Goal: Task Accomplishment & Management: Complete application form

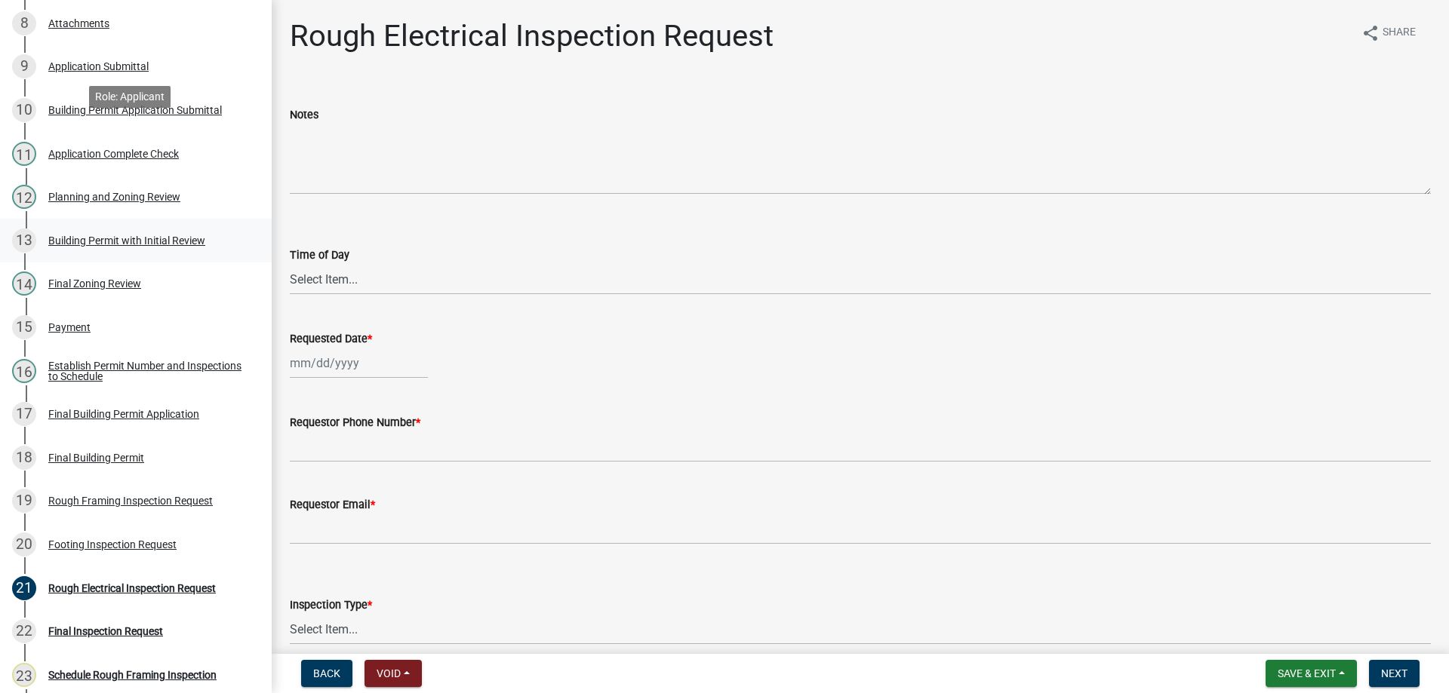
scroll to position [754, 0]
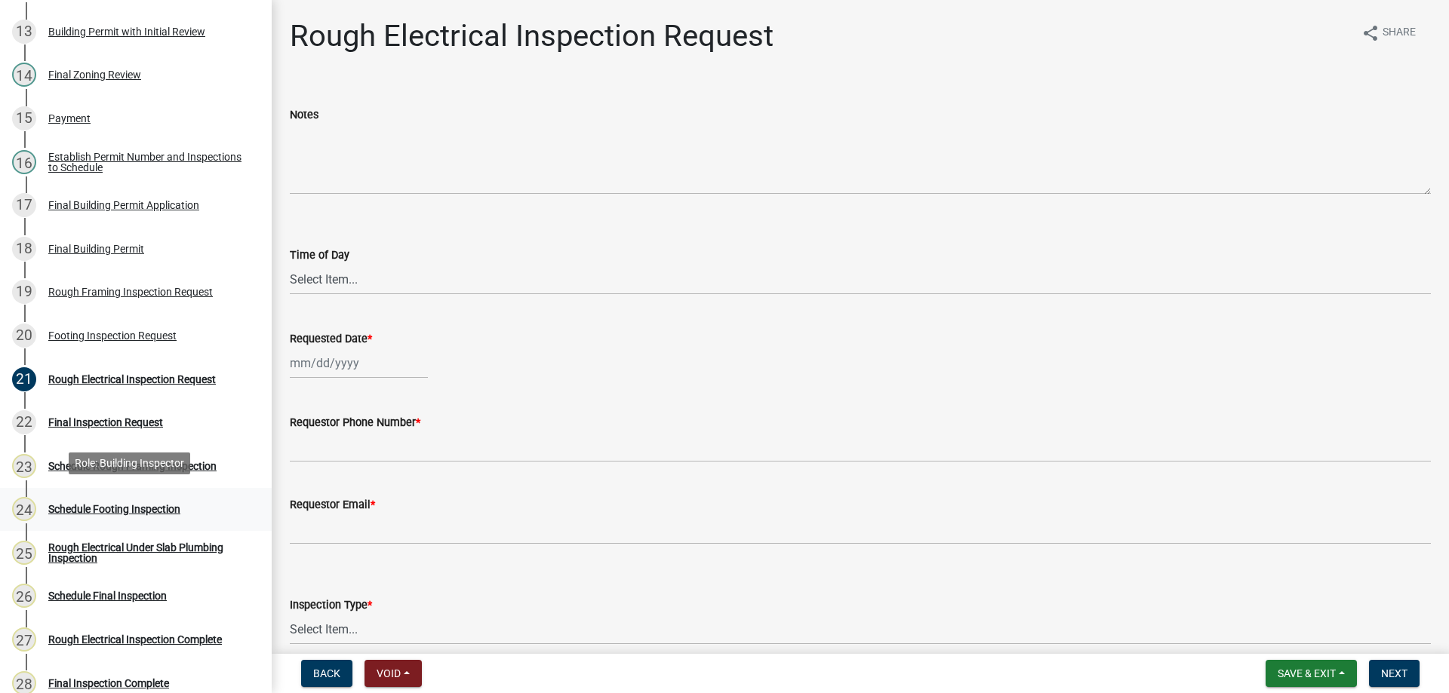
click at [118, 505] on div "Schedule Footing Inspection" at bounding box center [114, 509] width 132 height 11
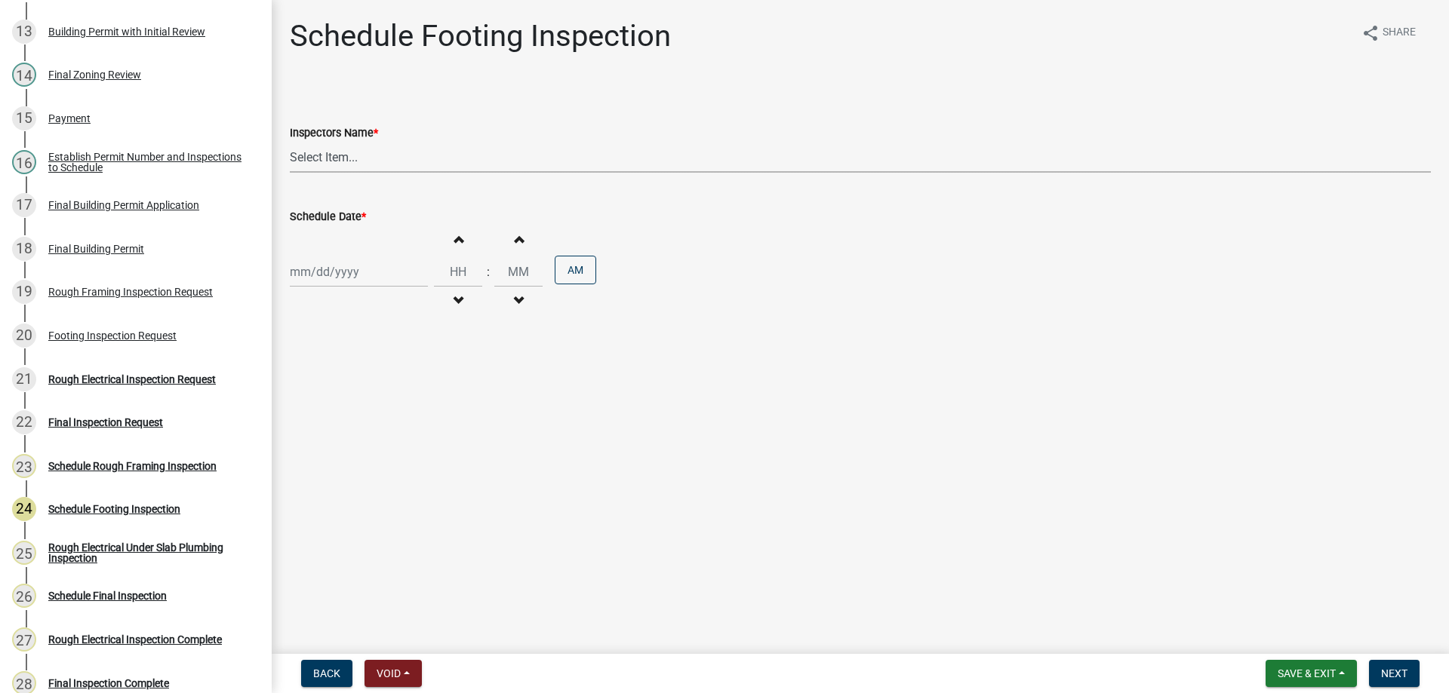
click at [379, 152] on select "Select Item... [PERSON_NAME] ([PERSON_NAME]) bjennings ([PERSON_NAME]) AMain ([…" at bounding box center [860, 157] width 1141 height 31
select select "26e13f8e-f9db-4cb9-9b4f-69ba299699e3"
click at [290, 142] on select "Select Item... [PERSON_NAME] ([PERSON_NAME]) bjennings ([PERSON_NAME]) AMain ([…" at bounding box center [860, 157] width 1141 height 31
select select "10"
select select "2025"
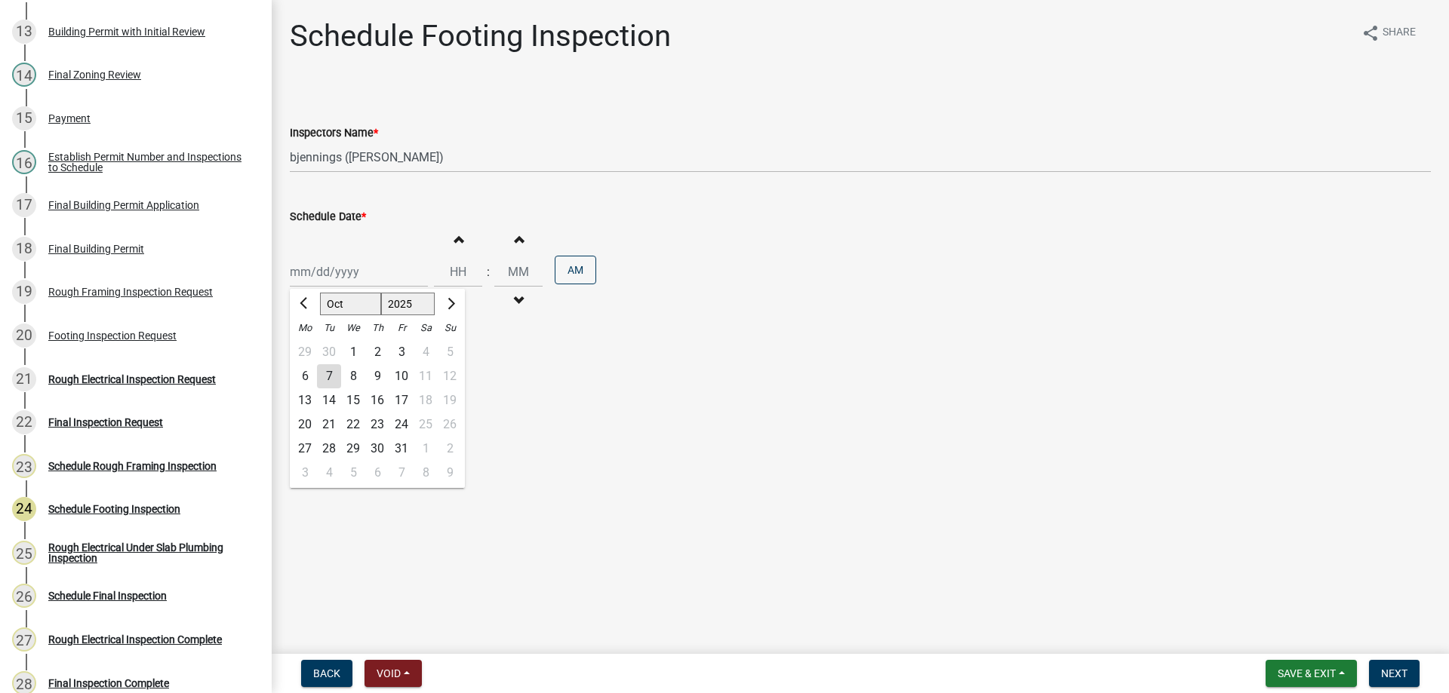
click at [374, 277] on div "[PERSON_NAME] Feb Mar Apr [PERSON_NAME][DATE] Oct Nov [DATE] 1526 1527 1528 152…" at bounding box center [359, 272] width 138 height 31
click at [350, 375] on div "8" at bounding box center [353, 376] width 24 height 24
type input "[DATE]"
click at [455, 238] on span "button" at bounding box center [458, 239] width 8 height 12
type input "01"
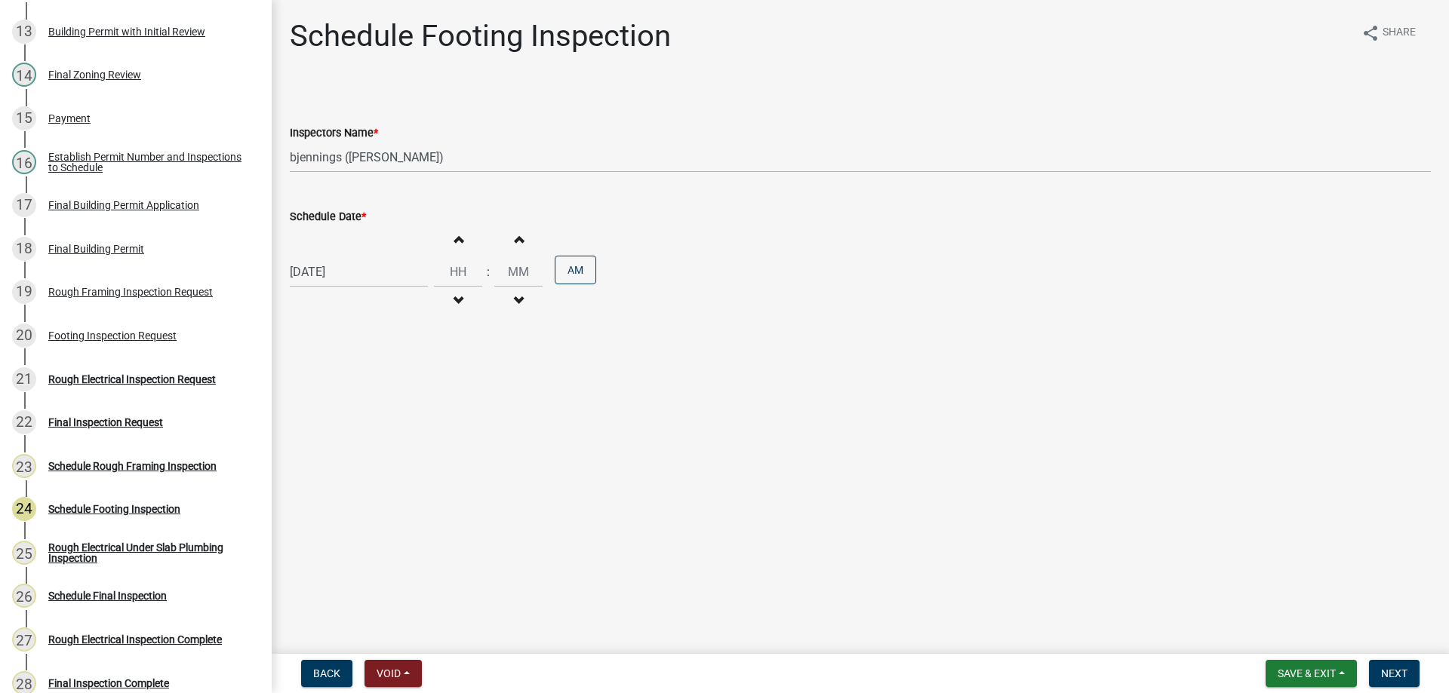
type input "00"
click at [455, 238] on span "button" at bounding box center [458, 239] width 8 height 12
click at [466, 270] on input "02" at bounding box center [458, 272] width 48 height 31
type input "0"
type input "10"
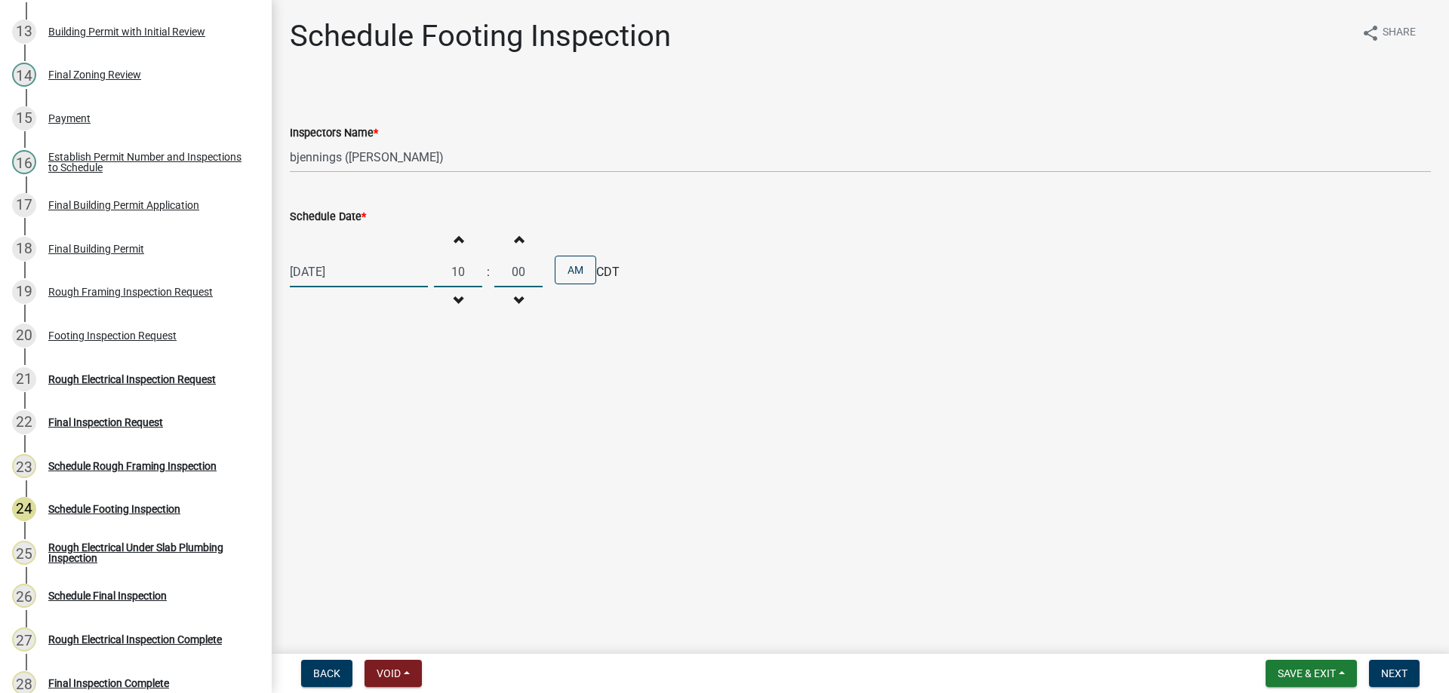
click at [748, 454] on main "Schedule Footing Inspection share Share Inspectors Name * Select Item... Hteagu…" at bounding box center [860, 324] width 1177 height 648
click at [1406, 671] on span "Next" at bounding box center [1394, 674] width 26 height 12
